Goal: Task Accomplishment & Management: Manage account settings

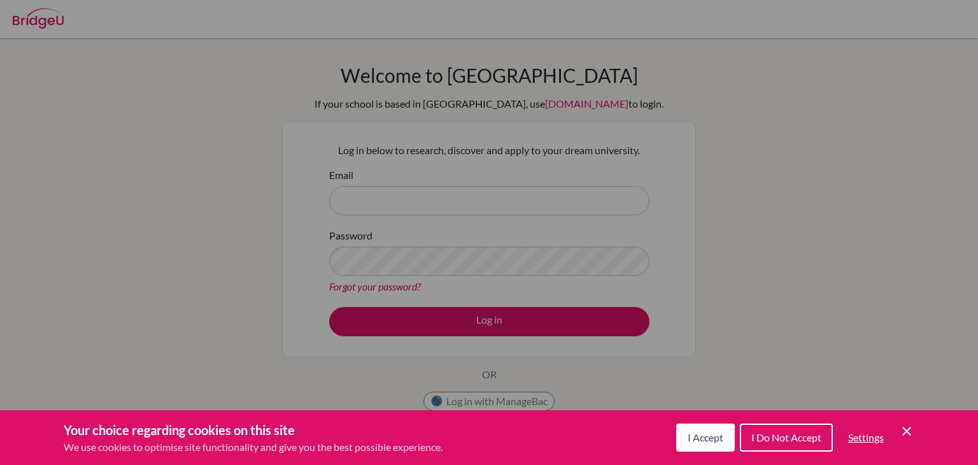
click at [701, 439] on span "I Accept" at bounding box center [706, 437] width 36 height 12
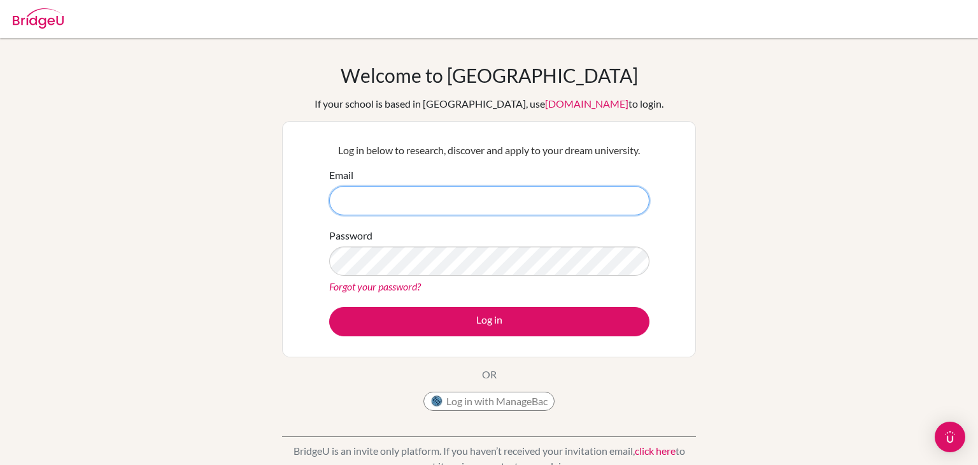
click at [371, 193] on input "Email" at bounding box center [489, 200] width 320 height 29
type input "soumithra@inventureacademy.com"
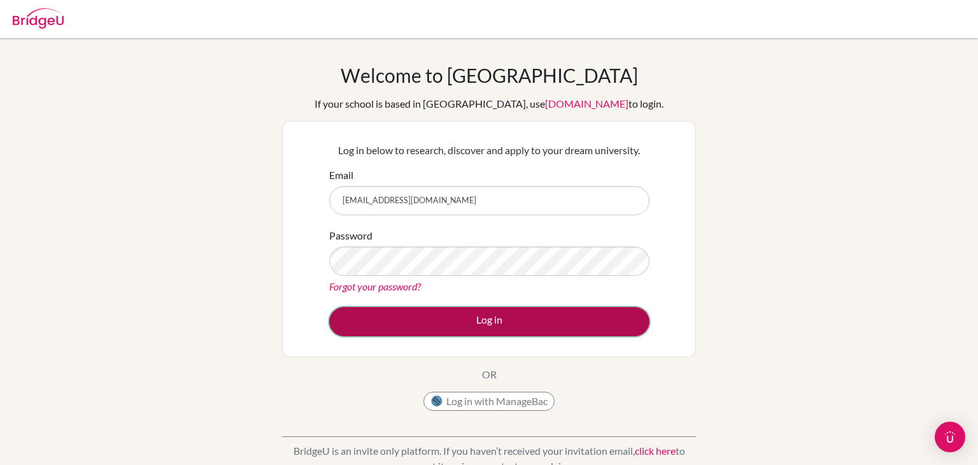
click at [457, 323] on button "Log in" at bounding box center [489, 321] width 320 height 29
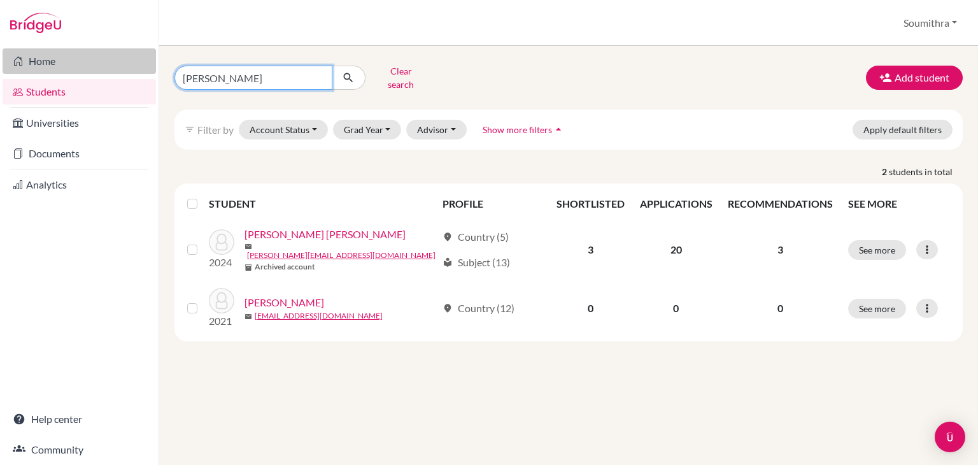
drag, startPoint x: 226, startPoint y: 78, endPoint x: 141, endPoint y: 72, distance: 85.5
click at [141, 72] on div "Home Students Universities Documents Analytics Help center Community Students o…" at bounding box center [489, 232] width 978 height 465
type input "nadia"
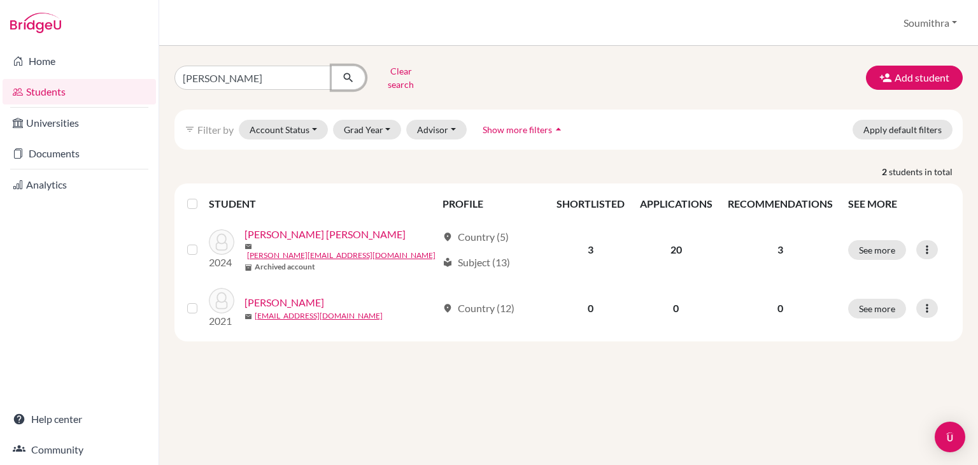
click at [352, 75] on icon "submit" at bounding box center [348, 77] width 13 height 13
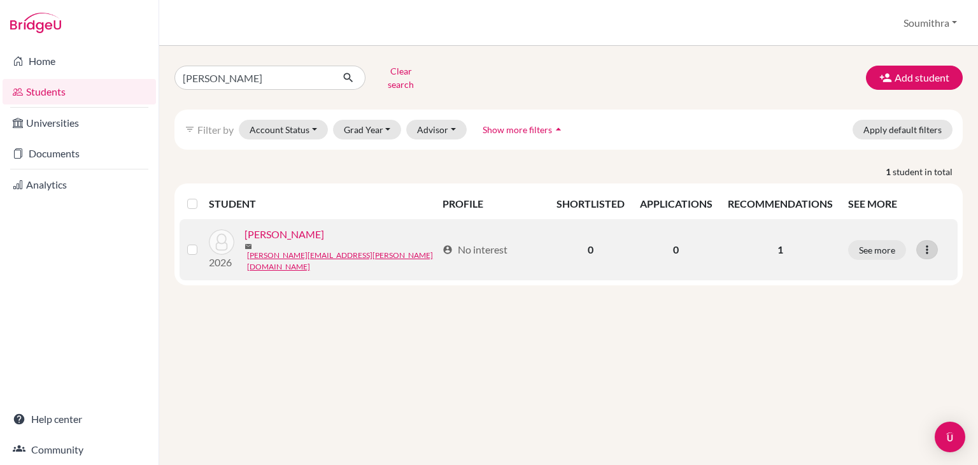
click at [927, 243] on icon at bounding box center [927, 249] width 13 height 13
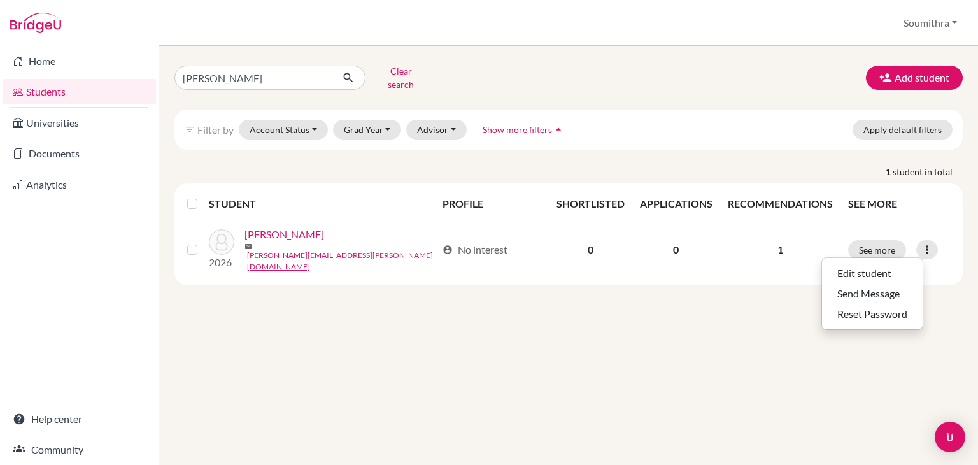
click at [796, 287] on div "nadia Clear search Add student filter_list Filter by Account Status Active acco…" at bounding box center [568, 255] width 819 height 419
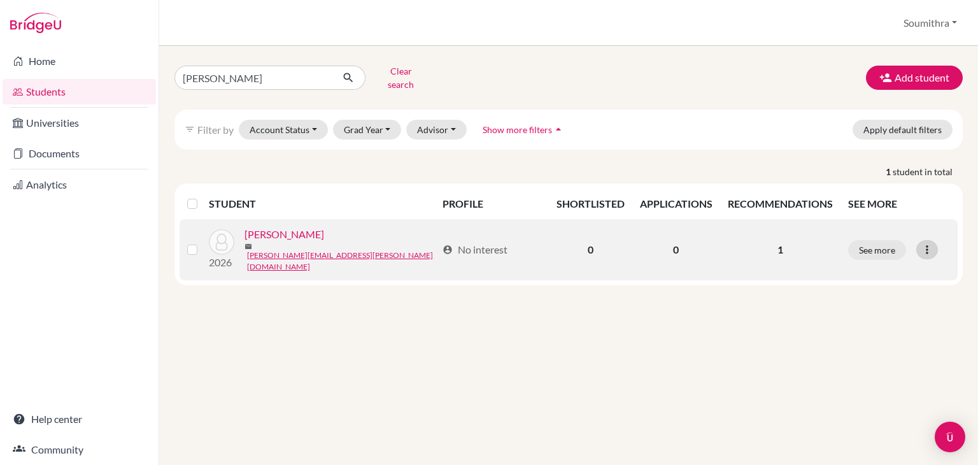
click at [928, 243] on icon at bounding box center [927, 249] width 13 height 13
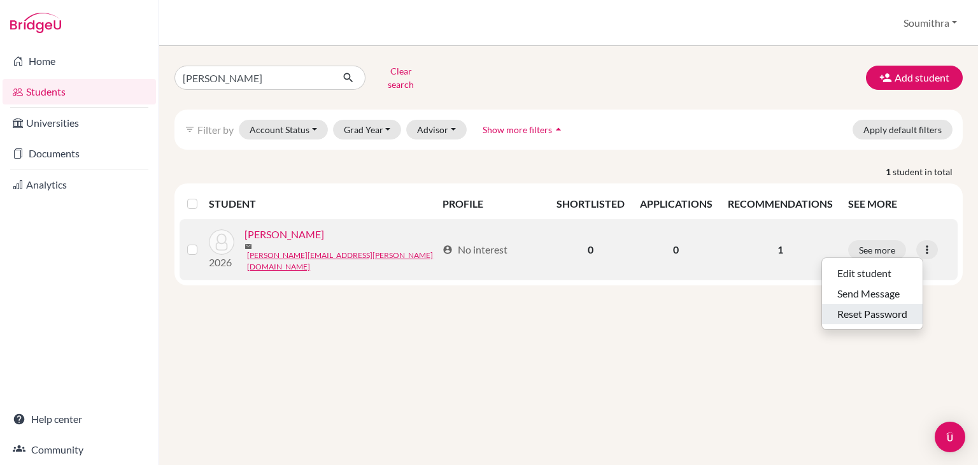
click at [899, 304] on button "Reset Password" at bounding box center [872, 314] width 101 height 20
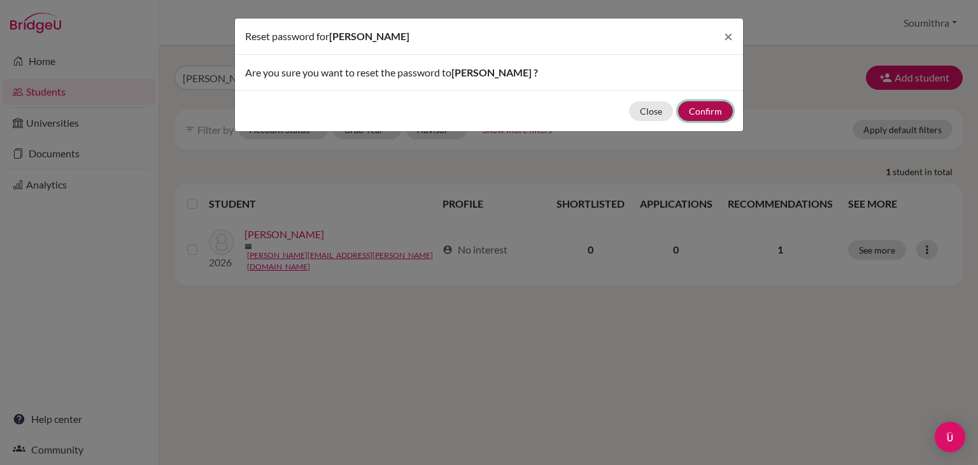
click at [708, 114] on button "Confirm" at bounding box center [705, 111] width 55 height 20
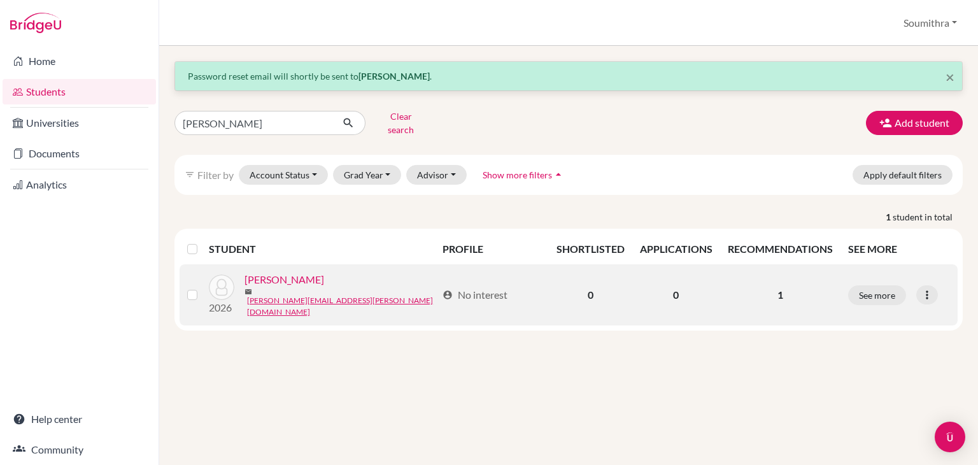
click at [274, 277] on link "[PERSON_NAME]" at bounding box center [285, 279] width 80 height 15
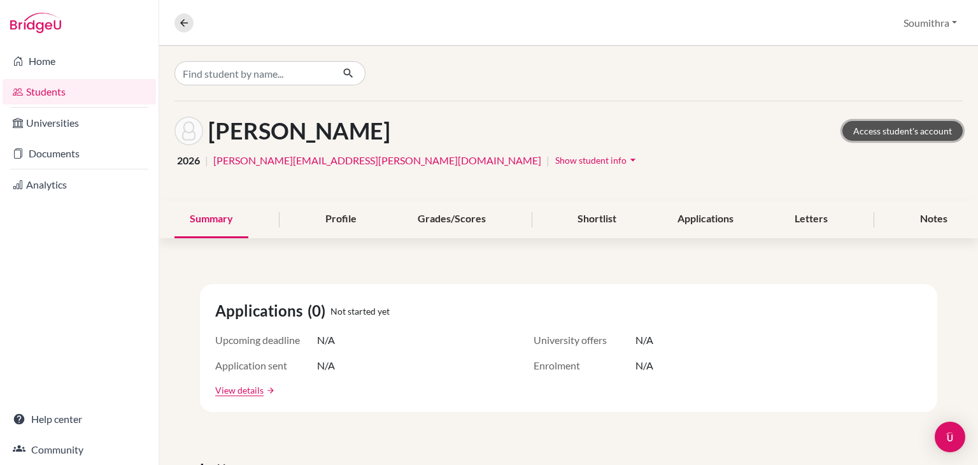
click at [887, 129] on link "Access student's account" at bounding box center [903, 131] width 120 height 20
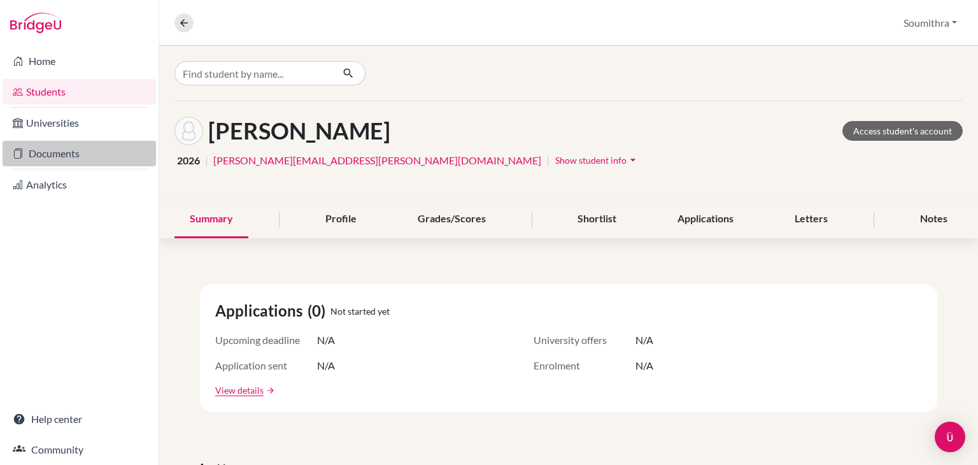
click at [90, 154] on link "Documents" at bounding box center [80, 153] width 154 height 25
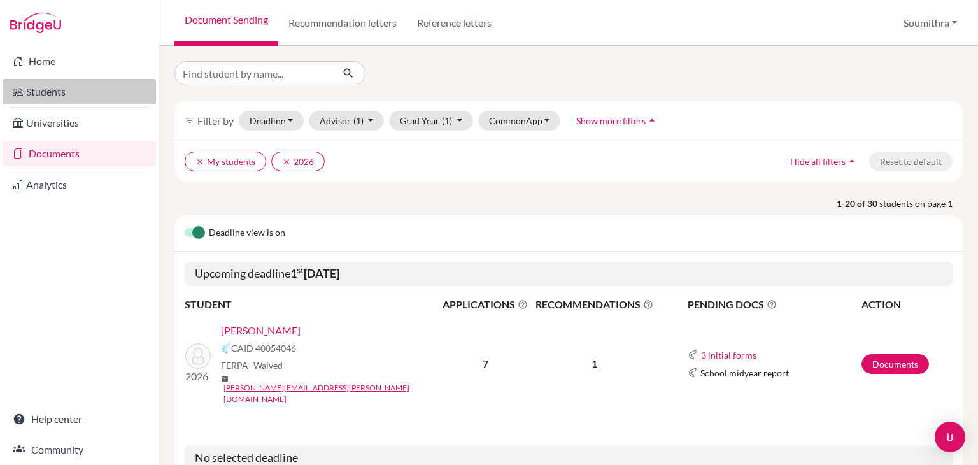
click at [74, 93] on link "Students" at bounding box center [80, 91] width 154 height 25
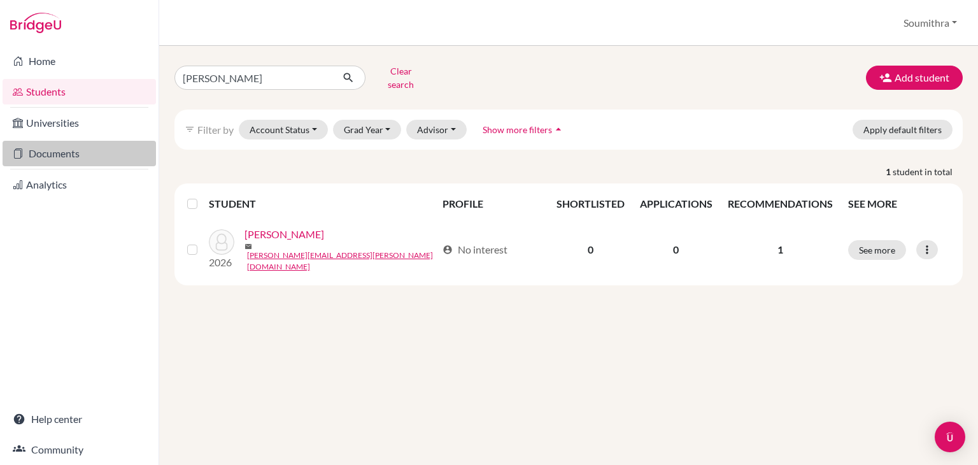
click at [68, 160] on link "Documents" at bounding box center [80, 153] width 154 height 25
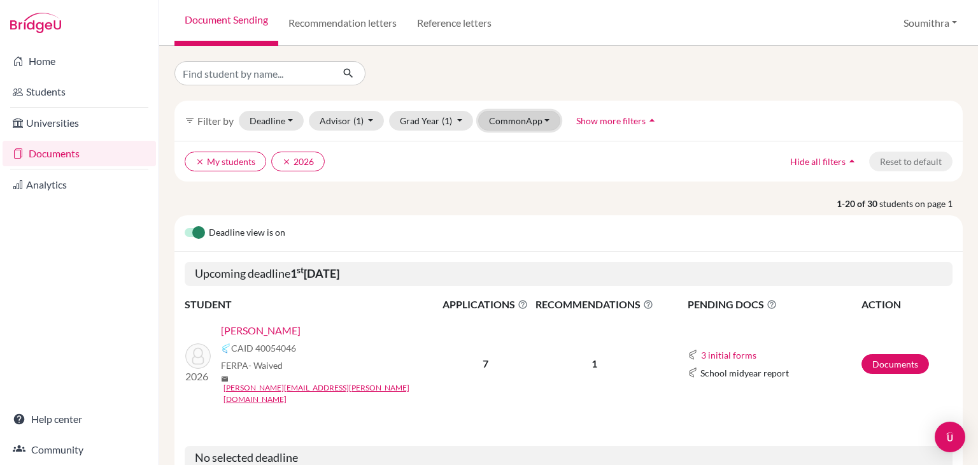
click at [518, 125] on button "CommonApp" at bounding box center [519, 121] width 83 height 20
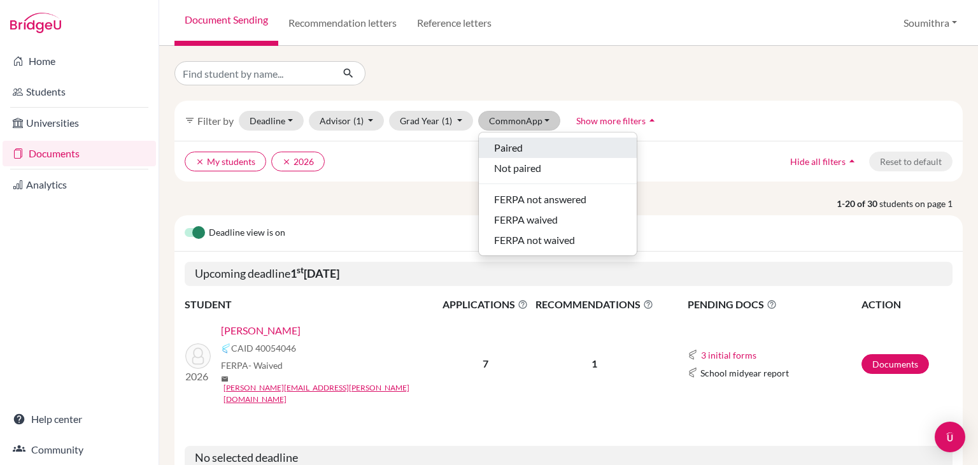
click at [518, 146] on span "Paired" at bounding box center [508, 147] width 29 height 15
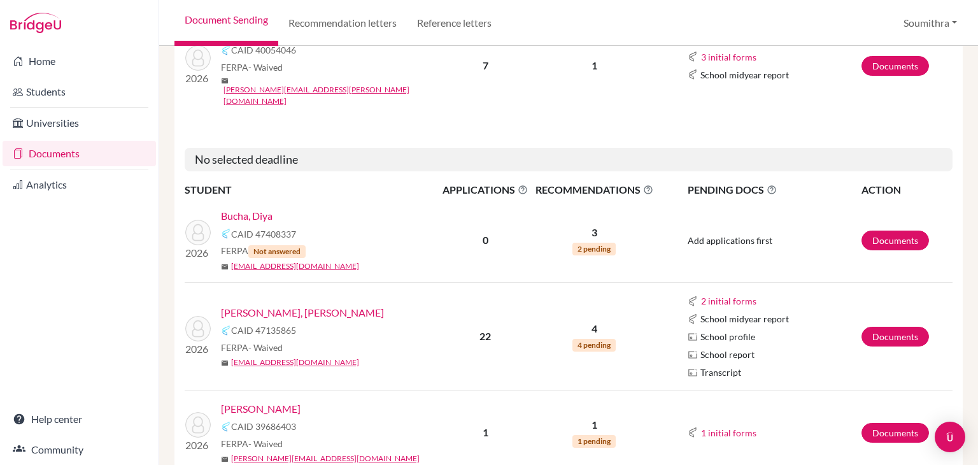
scroll to position [283, 0]
